Goal: Transaction & Acquisition: Purchase product/service

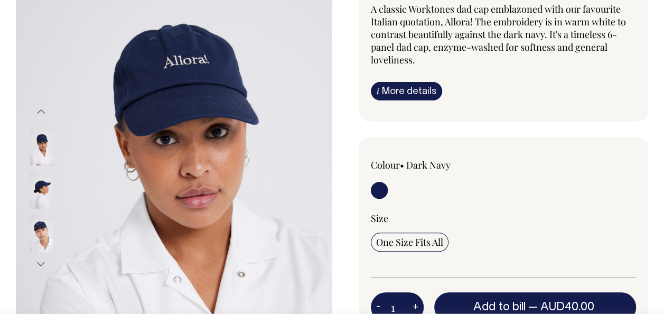
scroll to position [106, 0]
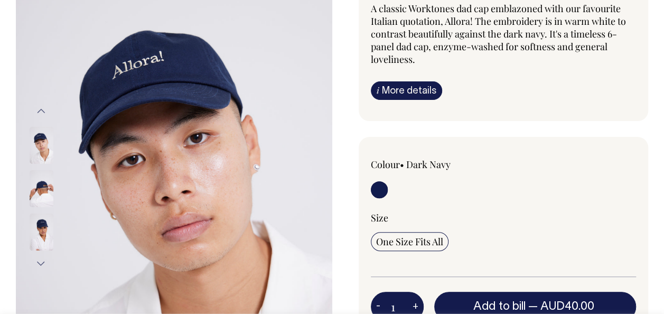
click at [41, 142] on img at bounding box center [42, 145] width 24 height 37
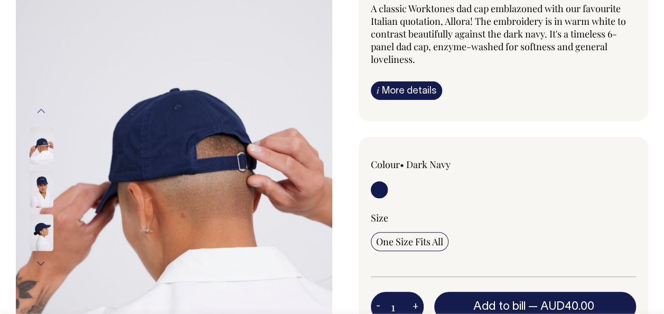
click at [43, 109] on button "Previous" at bounding box center [41, 111] width 16 height 24
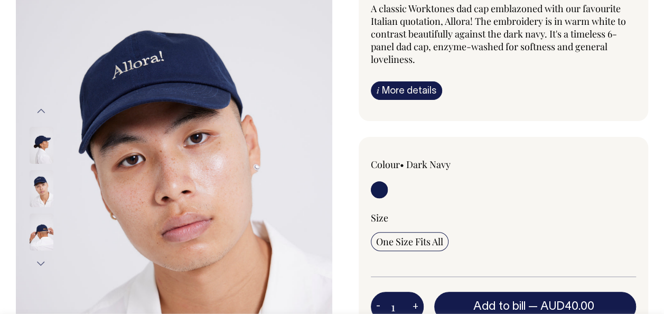
click at [43, 109] on button "Previous" at bounding box center [41, 111] width 16 height 24
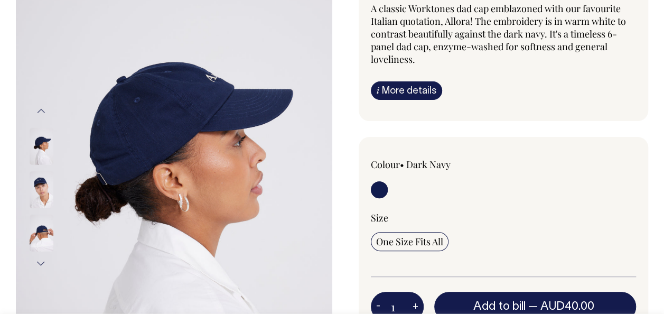
click at [42, 107] on button "Previous" at bounding box center [41, 111] width 16 height 24
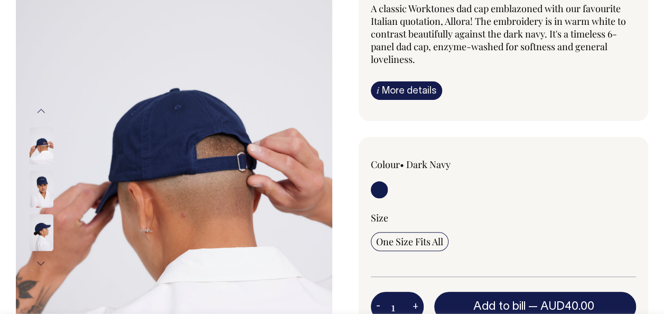
click at [41, 185] on img at bounding box center [42, 189] width 24 height 37
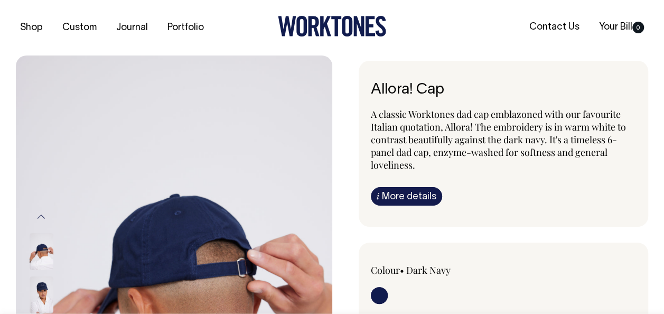
scroll to position [0, 0]
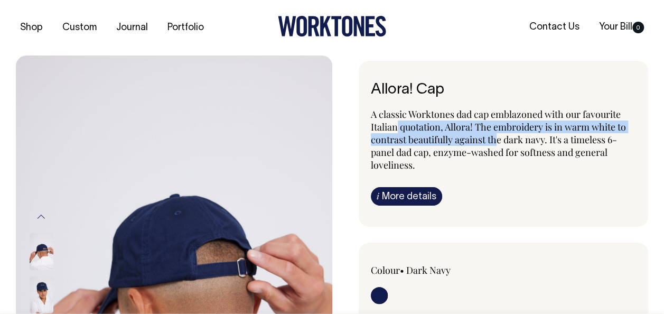
drag, startPoint x: 457, startPoint y: 133, endPoint x: 500, endPoint y: 135, distance: 42.9
click at [500, 135] on p "A classic Worktones dad cap emblazoned with our favourite Italian quotation, Al…" at bounding box center [504, 139] width 266 height 63
drag, startPoint x: 500, startPoint y: 135, endPoint x: 524, endPoint y: 147, distance: 27.0
click at [512, 145] on p "A classic Worktones dad cap emblazoned with our favourite Italian quotation, Al…" at bounding box center [504, 139] width 266 height 63
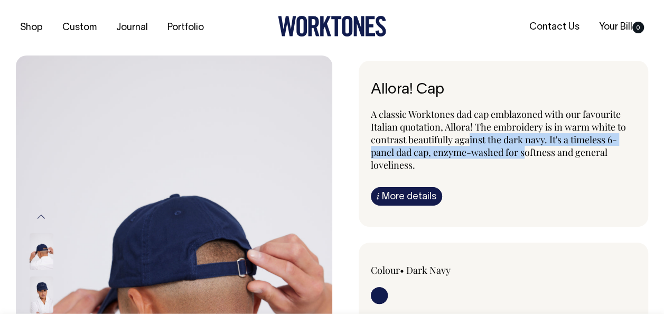
drag, startPoint x: 528, startPoint y: 146, endPoint x: 469, endPoint y: 136, distance: 59.0
click at [469, 136] on p "A classic Worktones dad cap emblazoned with our favourite Italian quotation, Al…" at bounding box center [504, 139] width 266 height 63
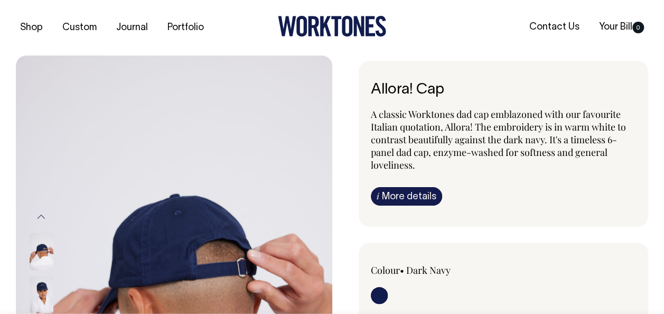
drag, startPoint x: 469, startPoint y: 136, endPoint x: 454, endPoint y: 135, distance: 15.9
click at [454, 135] on p "A classic Worktones dad cap emblazoned with our favourite Italian quotation, Al…" at bounding box center [504, 139] width 266 height 63
